Goal: Information Seeking & Learning: Find contact information

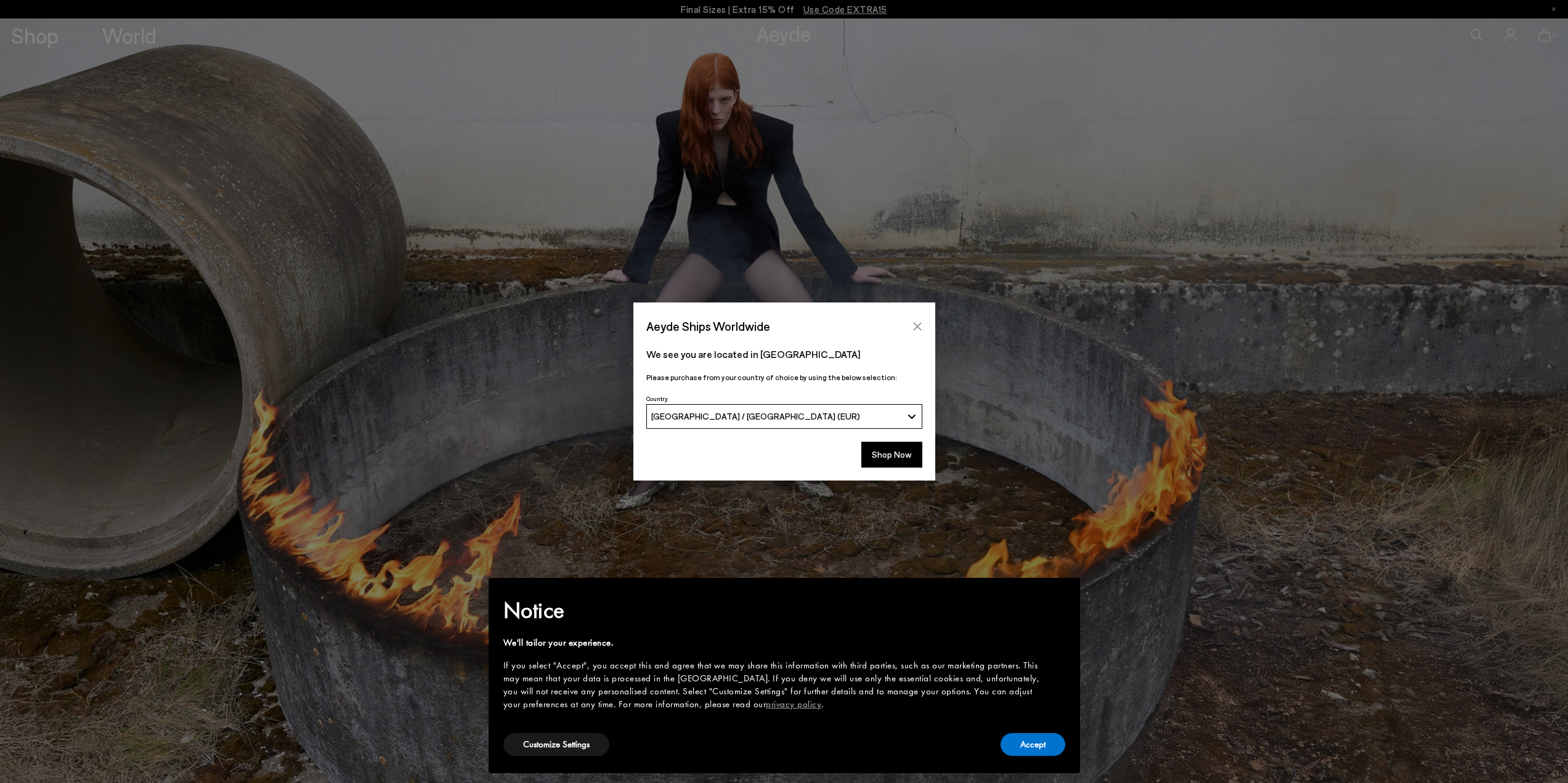
click at [917, 327] on icon "Close" at bounding box center [917, 326] width 8 height 8
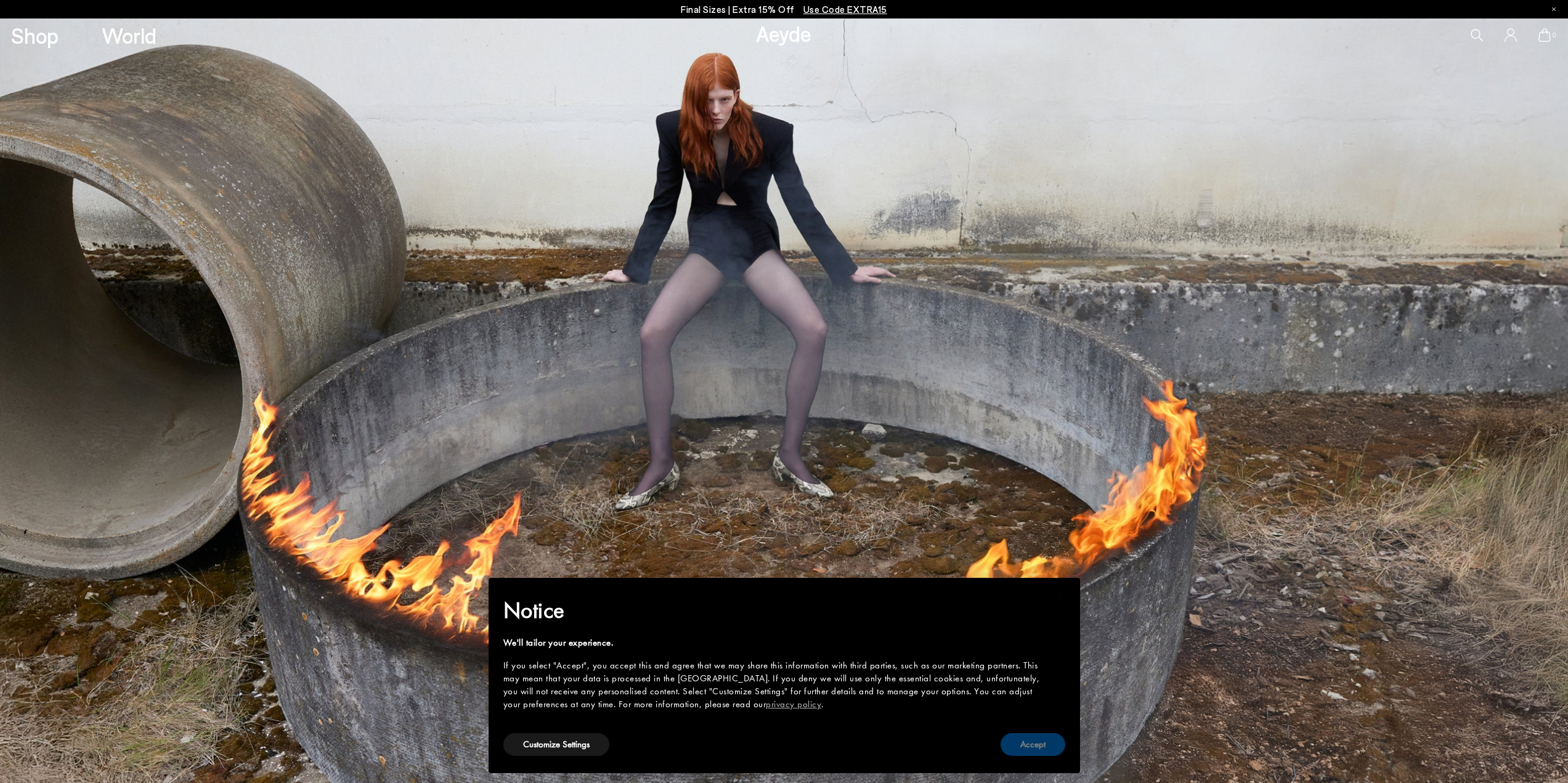
click at [1038, 747] on button "Accept" at bounding box center [1032, 744] width 65 height 23
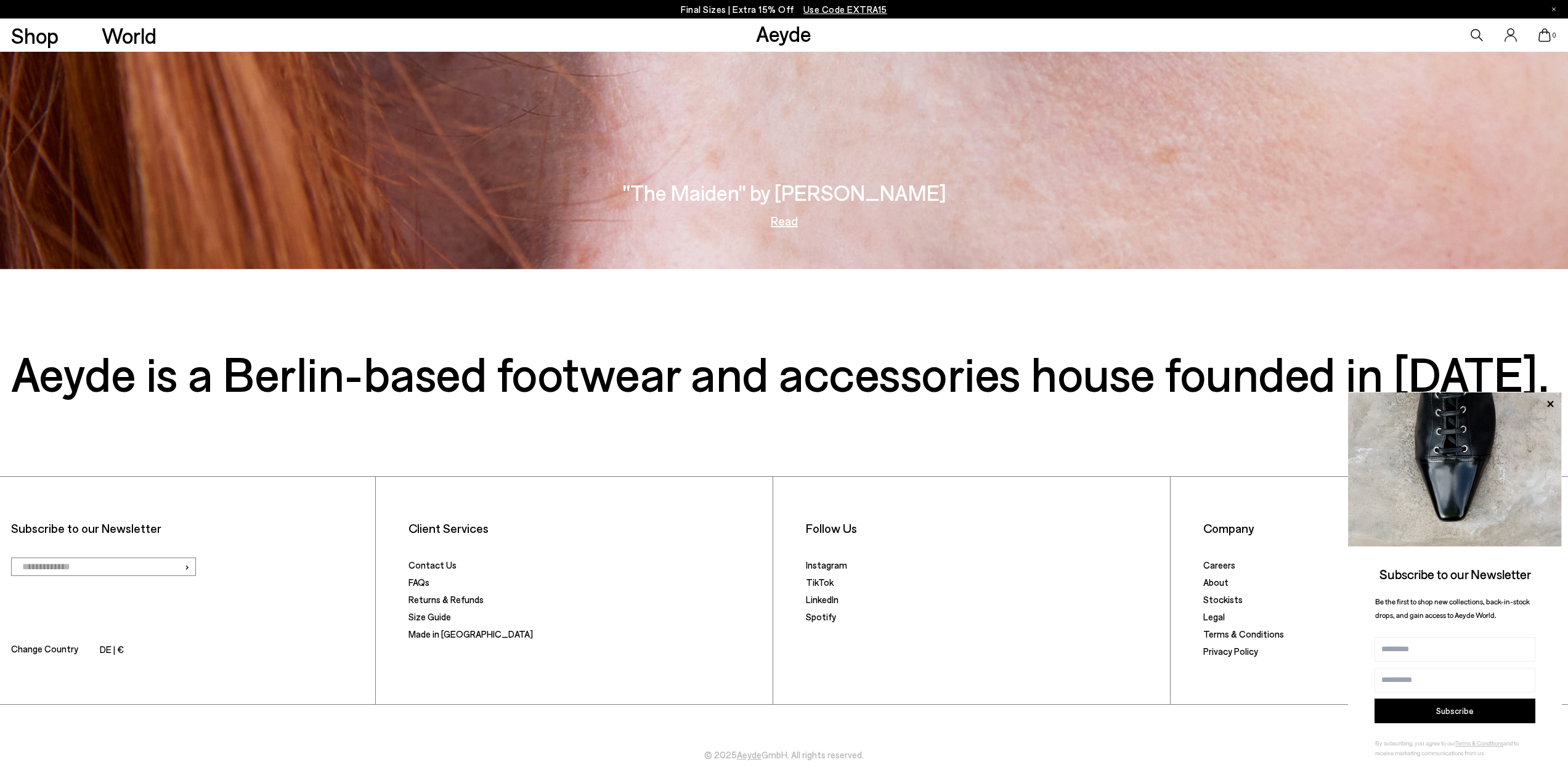
scroll to position [3437, 0]
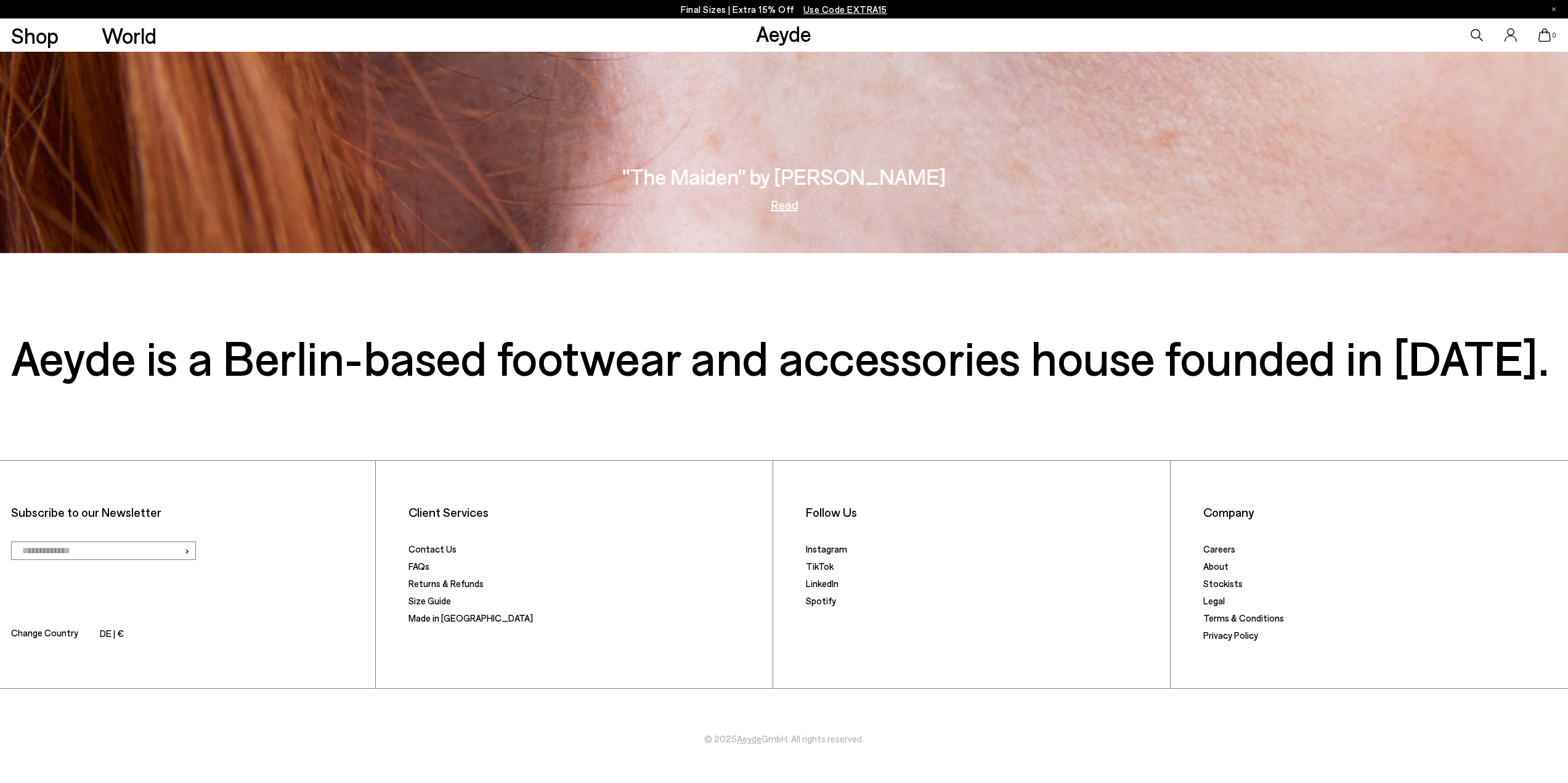
scroll to position [3437, 0]
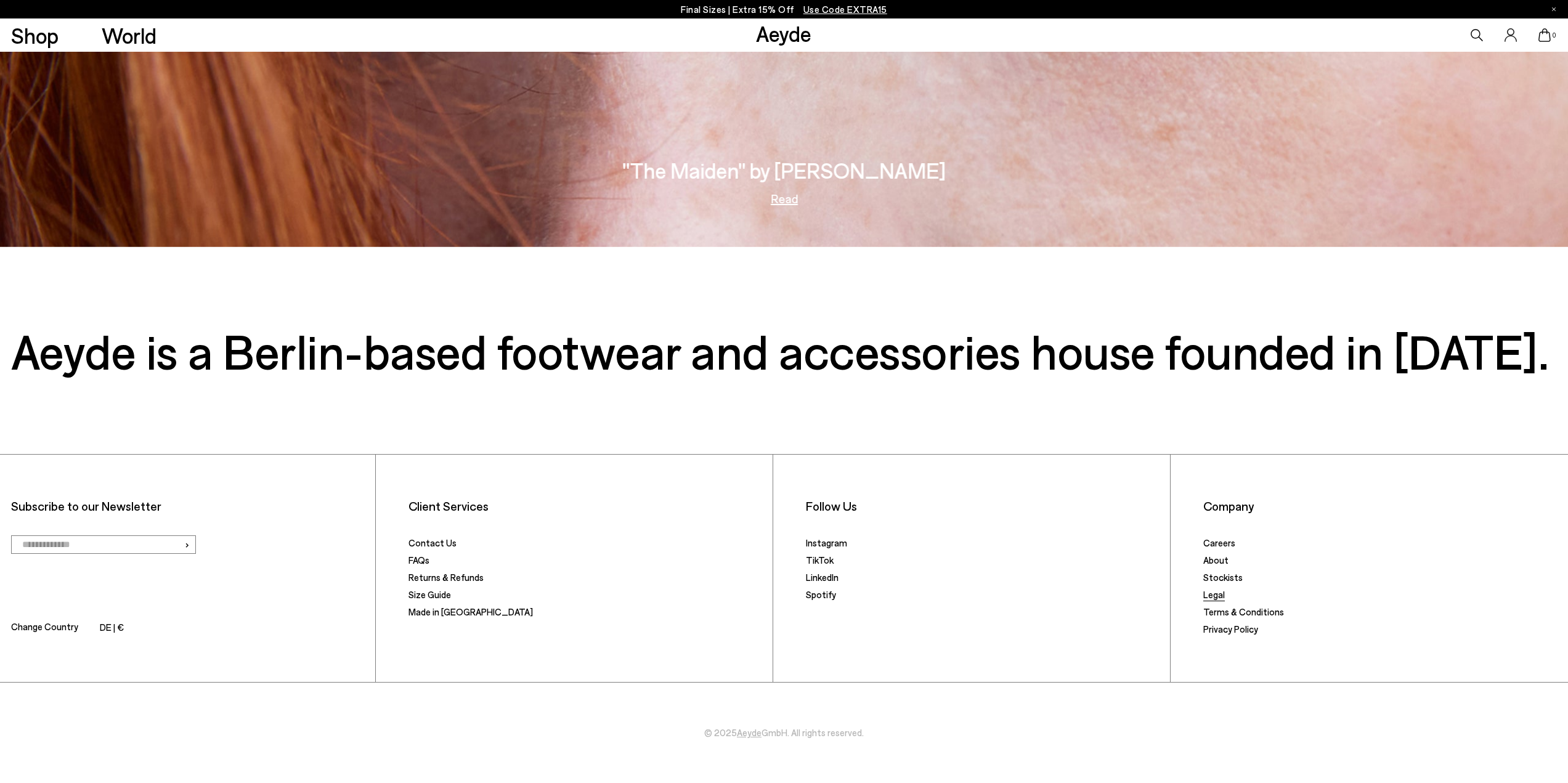
click at [1215, 597] on link "Legal" at bounding box center [1214, 594] width 22 height 11
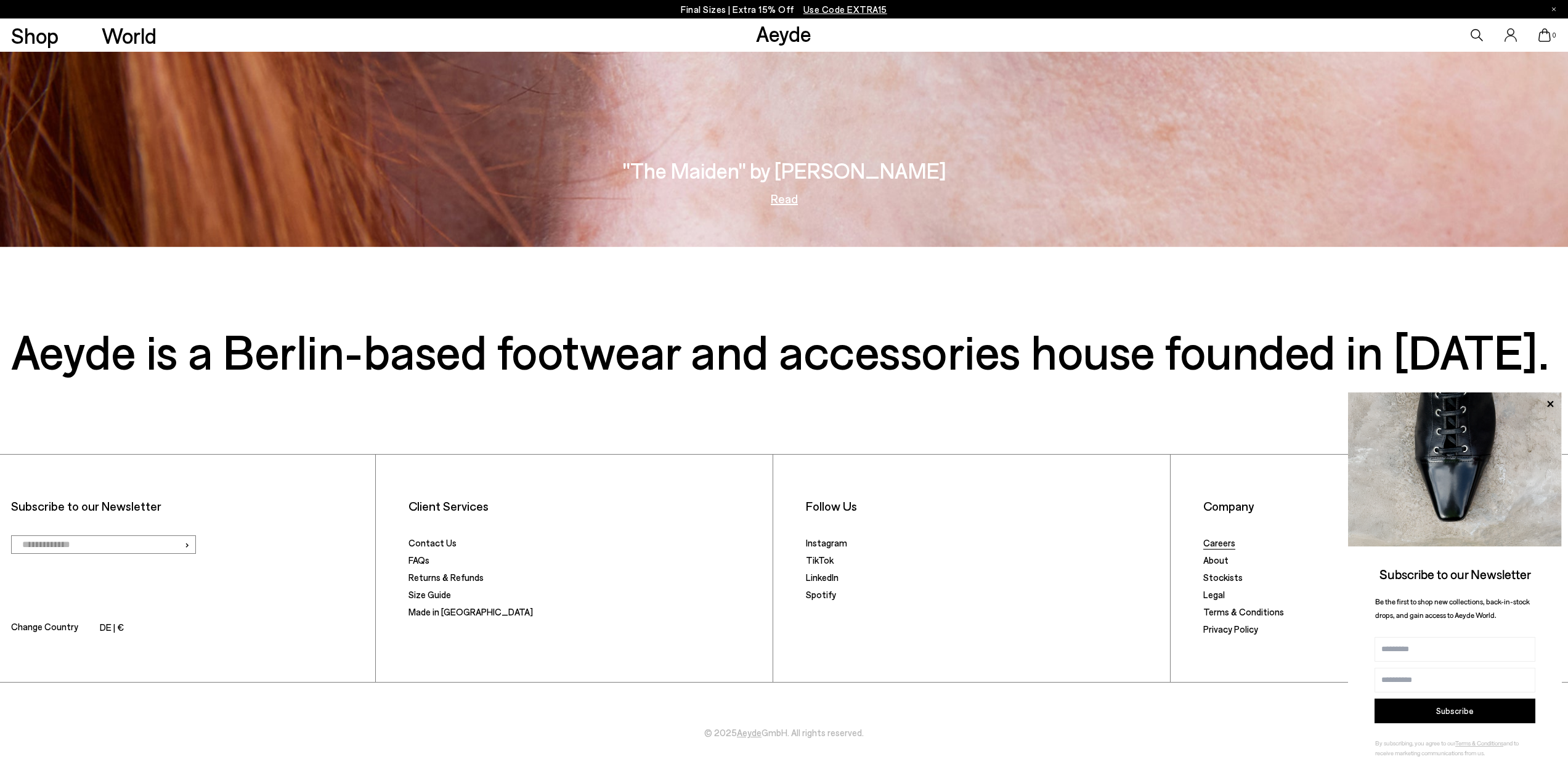
click at [1219, 544] on link "Careers" at bounding box center [1219, 543] width 32 height 11
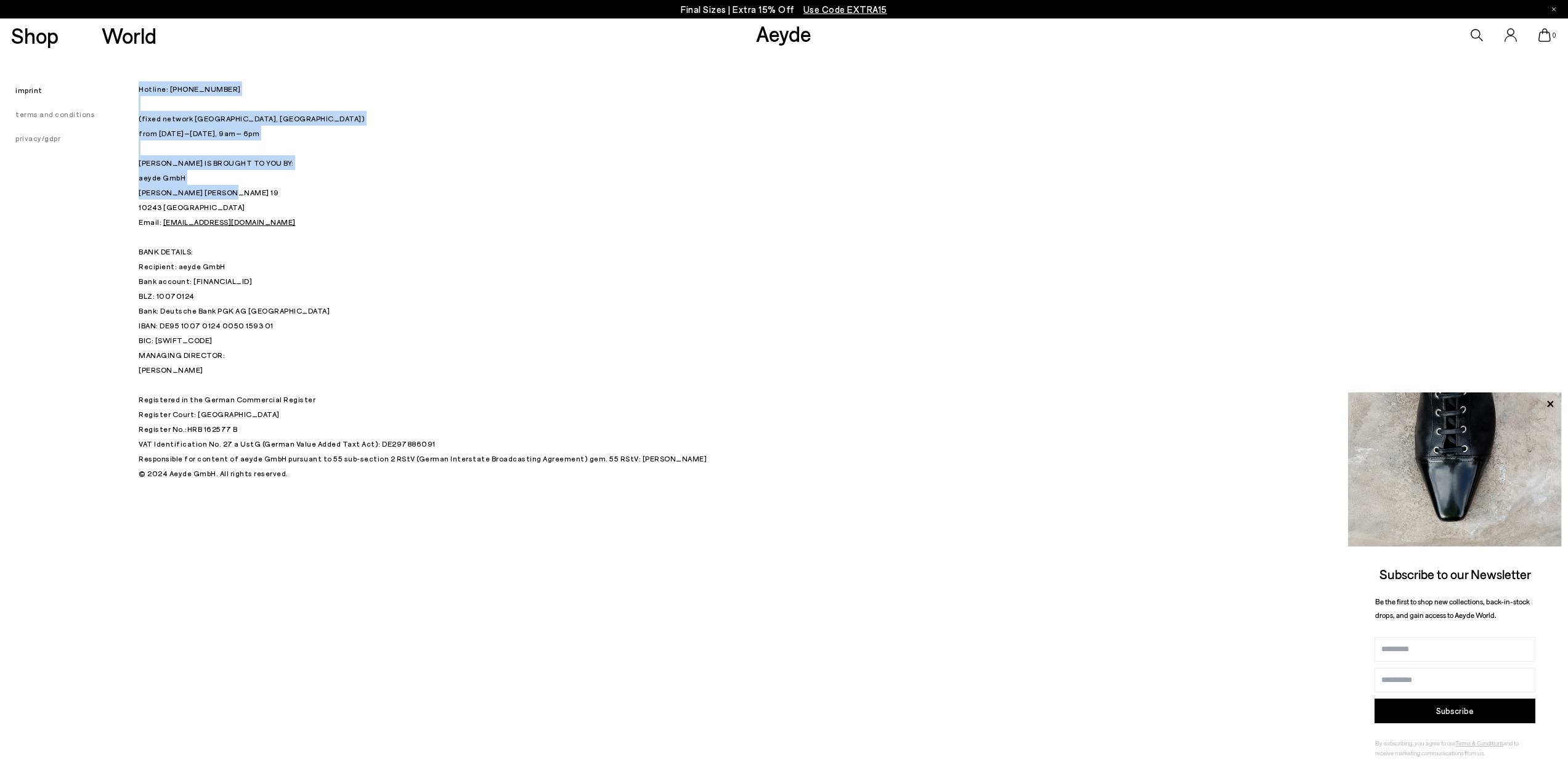
drag, startPoint x: 217, startPoint y: 192, endPoint x: 140, endPoint y: 192, distance: 77.0
click at [137, 191] on div "imprint terms and conditions privacy/gdpr Hotline: [PHONE_NUMBER] (fixed networ…" at bounding box center [784, 266] width 1568 height 429
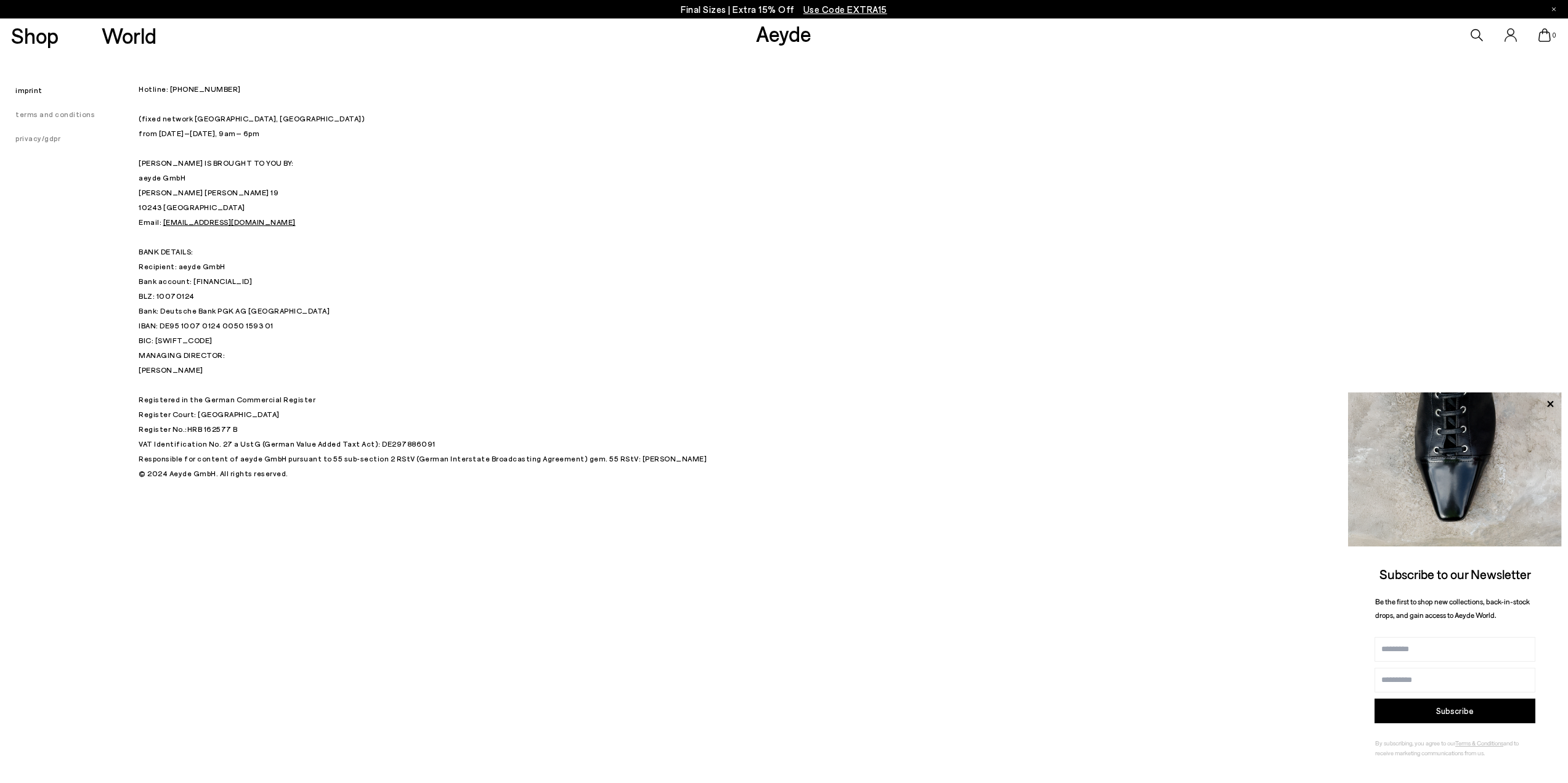
click at [225, 201] on p "Hotline: [PHONE_NUMBER] (fixed network [GEOGRAPHIC_DATA], [GEOGRAPHIC_DATA]) fr…" at bounding box center [447, 214] width 616 height 266
drag, startPoint x: 217, startPoint y: 190, endPoint x: 140, endPoint y: 198, distance: 77.4
click at [140, 198] on p "Hotline: [PHONE_NUMBER] (fixed network [GEOGRAPHIC_DATA], [GEOGRAPHIC_DATA]) fr…" at bounding box center [447, 214] width 616 height 266
copy p "[PERSON_NAME] [PERSON_NAME] 19"
drag, startPoint x: 184, startPoint y: 211, endPoint x: 140, endPoint y: 195, distance: 46.8
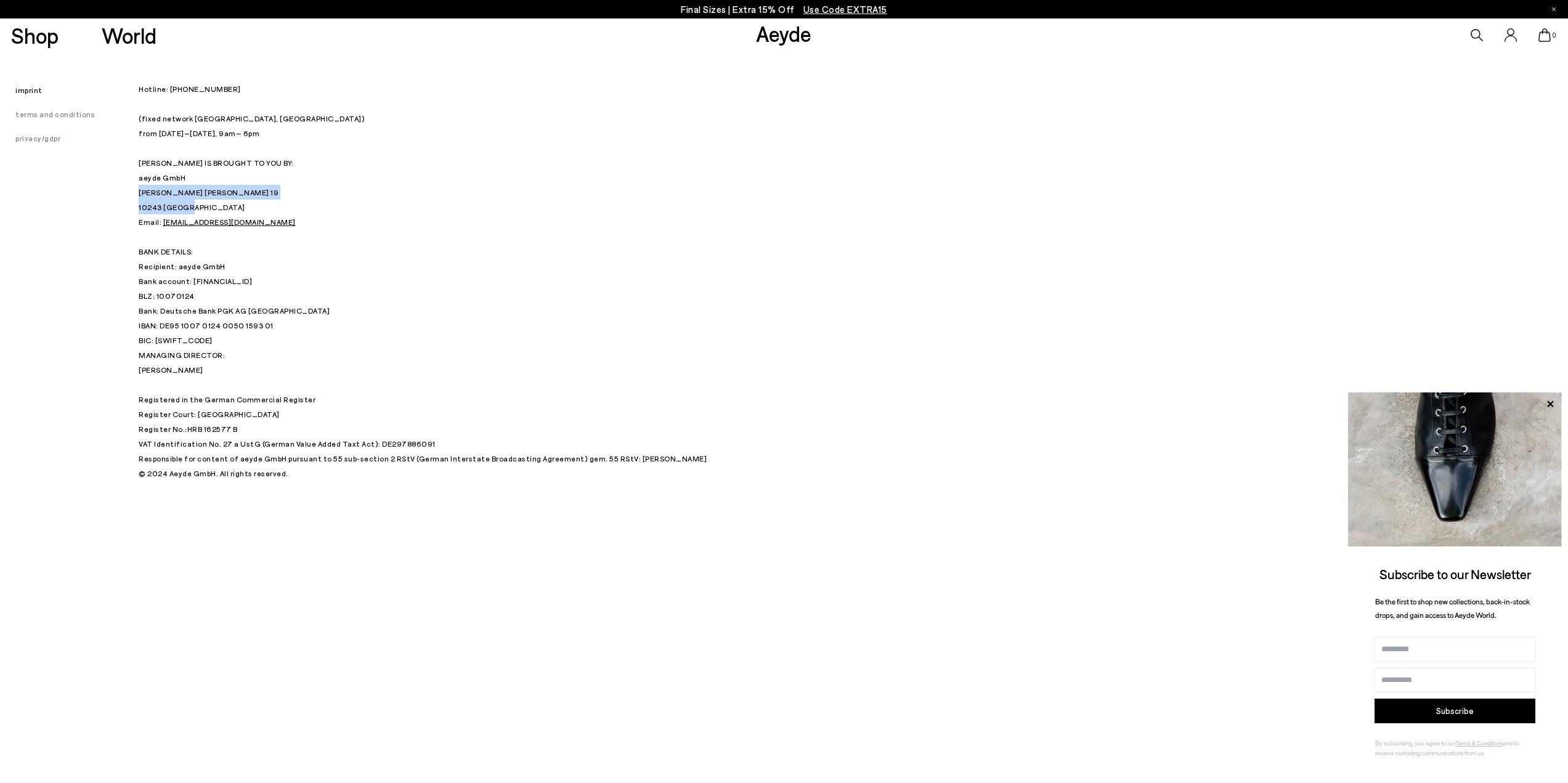
click at [140, 195] on p "Hotline: [PHONE_NUMBER] (fixed network [GEOGRAPHIC_DATA], [GEOGRAPHIC_DATA]) fr…" at bounding box center [447, 214] width 616 height 266
copy p "[PERSON_NAME][STREET_ADDRESS][PERSON_NAME]"
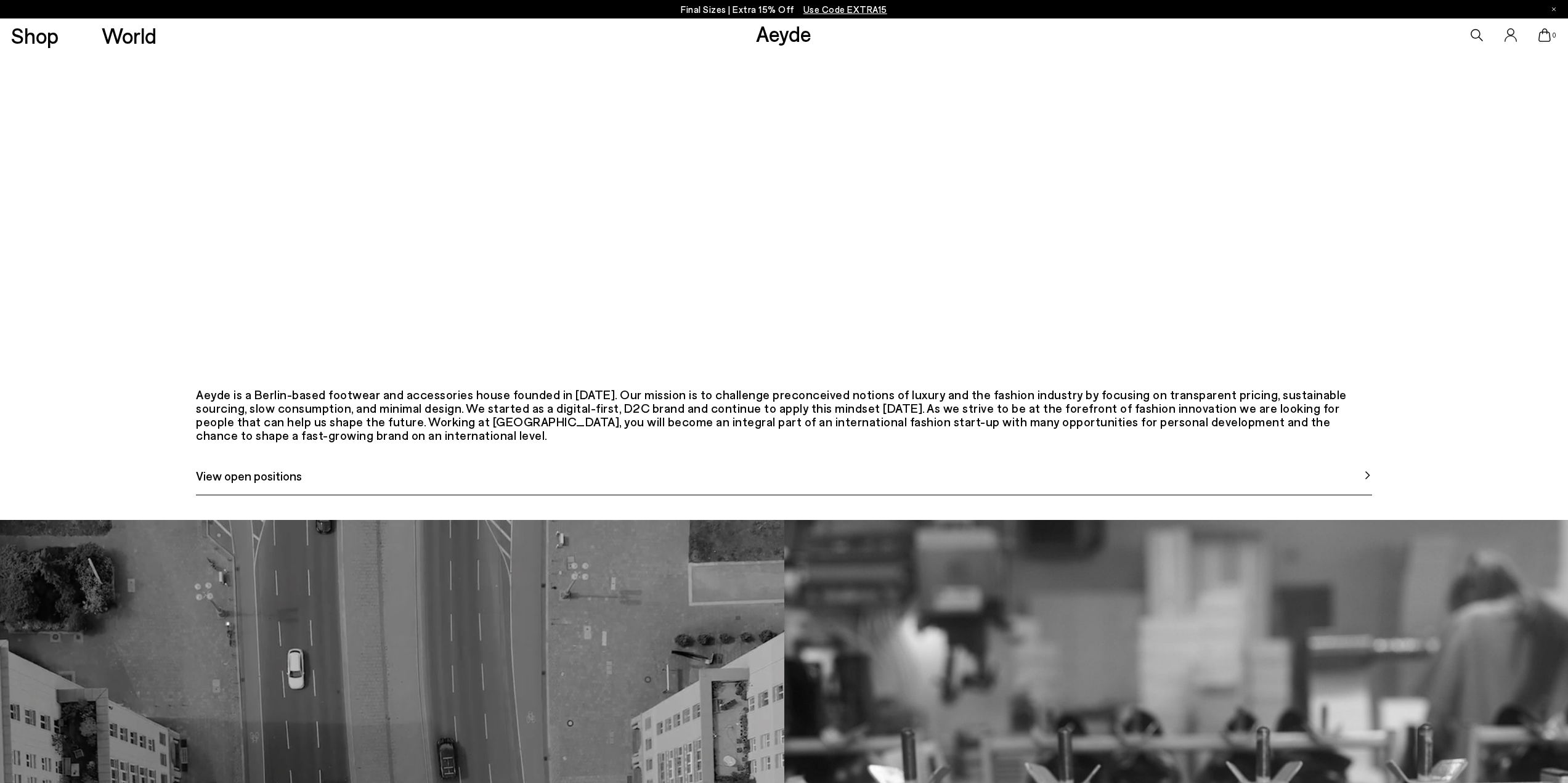
scroll to position [616, 0]
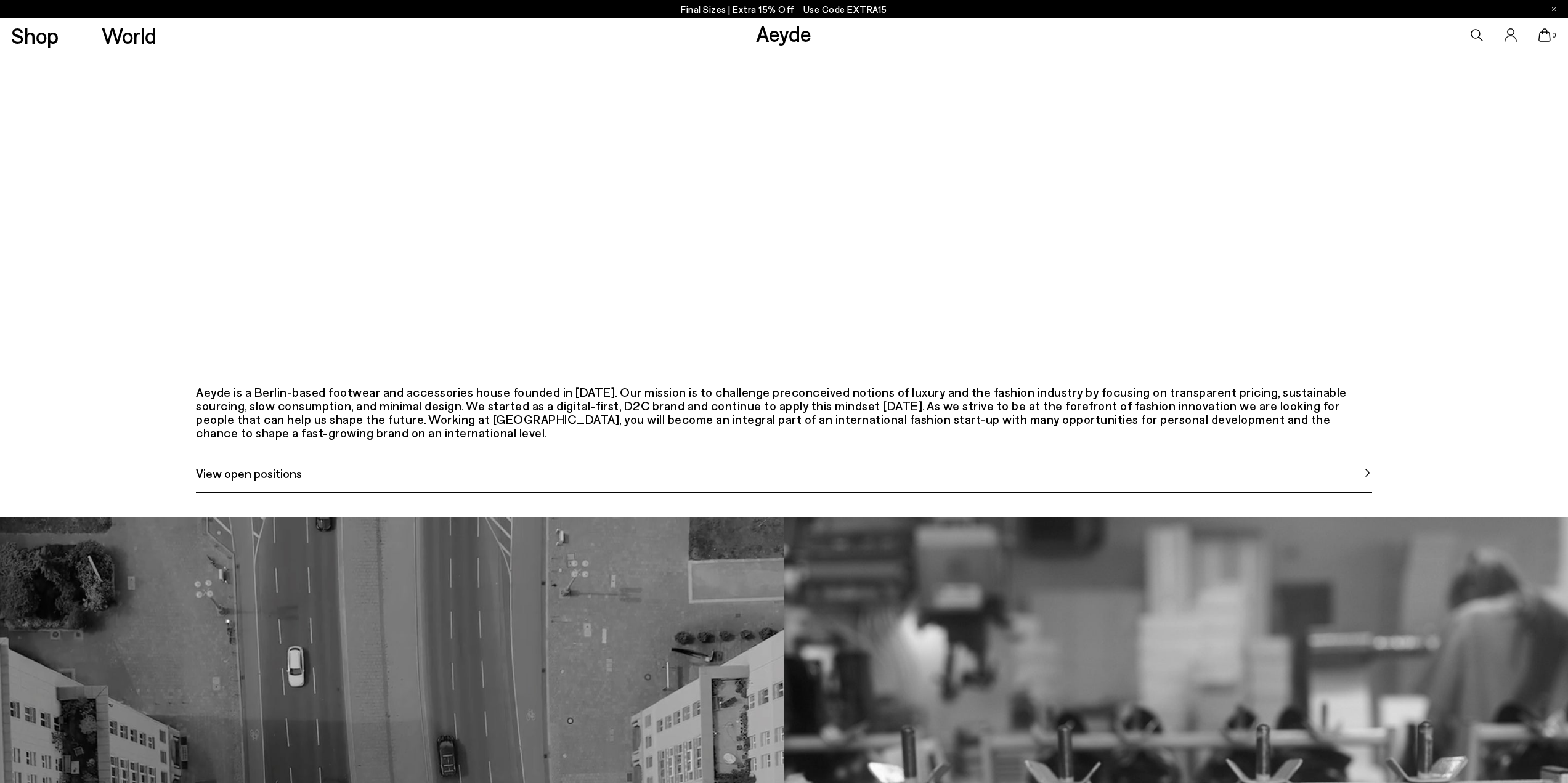
click at [233, 482] on span "View open positions" at bounding box center [249, 473] width 106 height 19
